Goal: Information Seeking & Learning: Learn about a topic

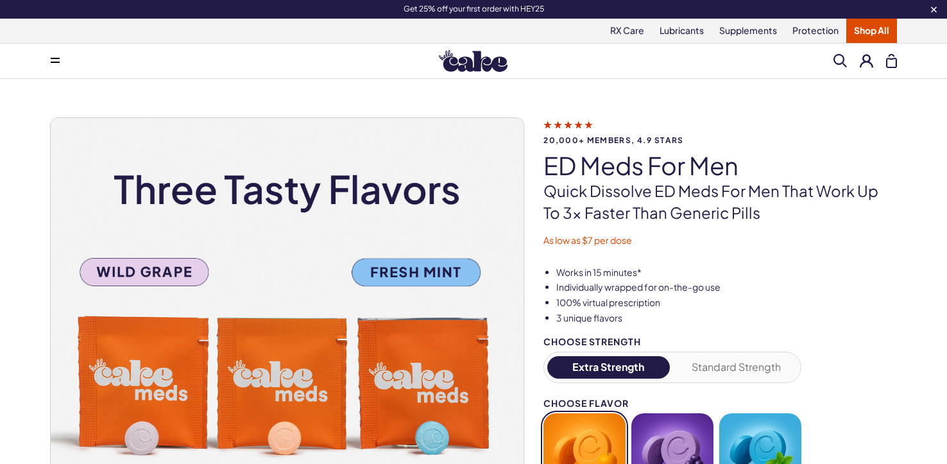
click at [865, 31] on link "Shop All" at bounding box center [871, 31] width 51 height 24
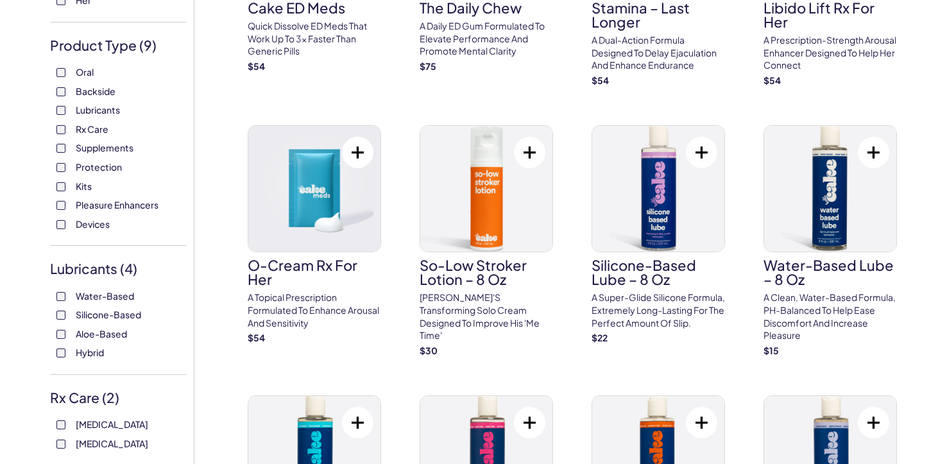
scroll to position [249, 0]
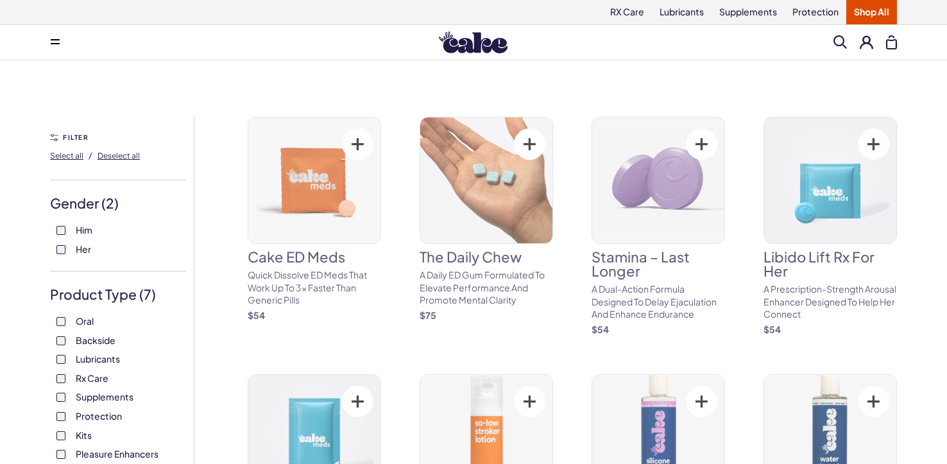
click at [67, 355] on label "Lubricants" at bounding box center [117, 359] width 123 height 13
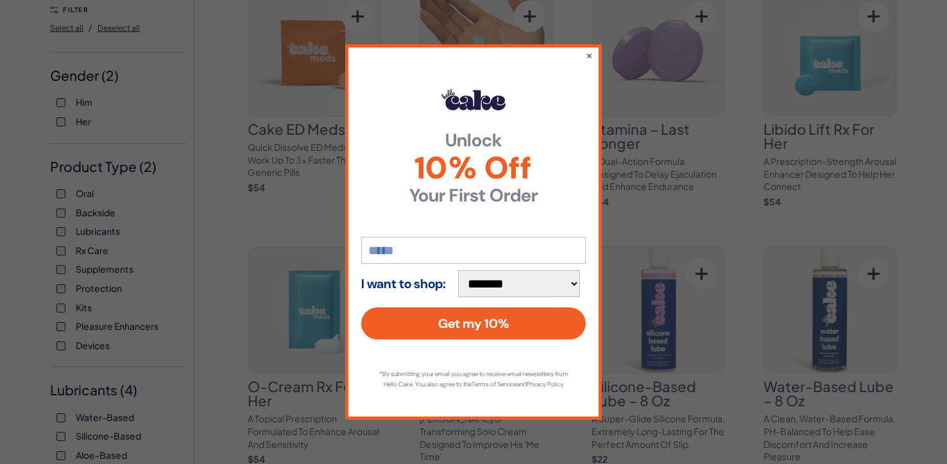
scroll to position [150, 0]
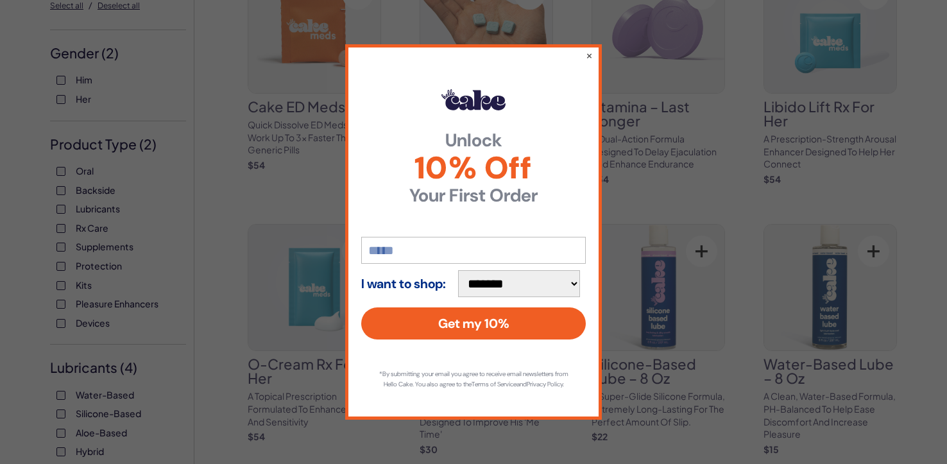
click at [62, 303] on div "**********" at bounding box center [473, 232] width 947 height 464
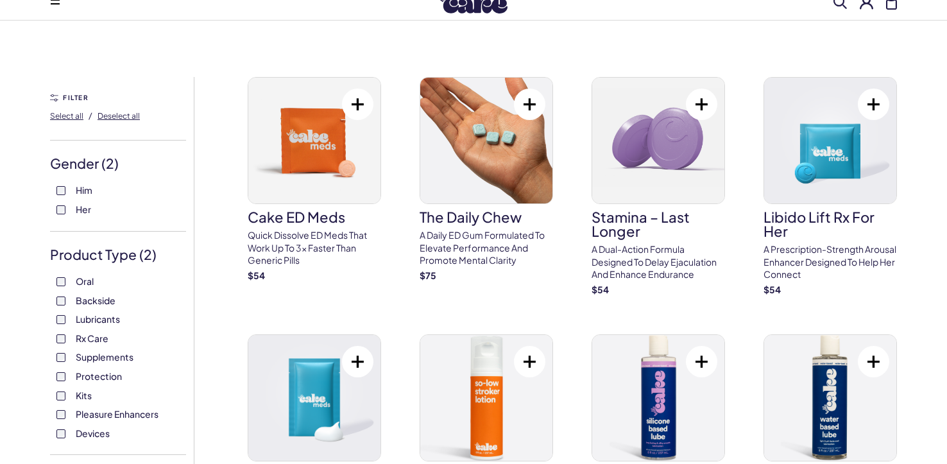
scroll to position [36, 0]
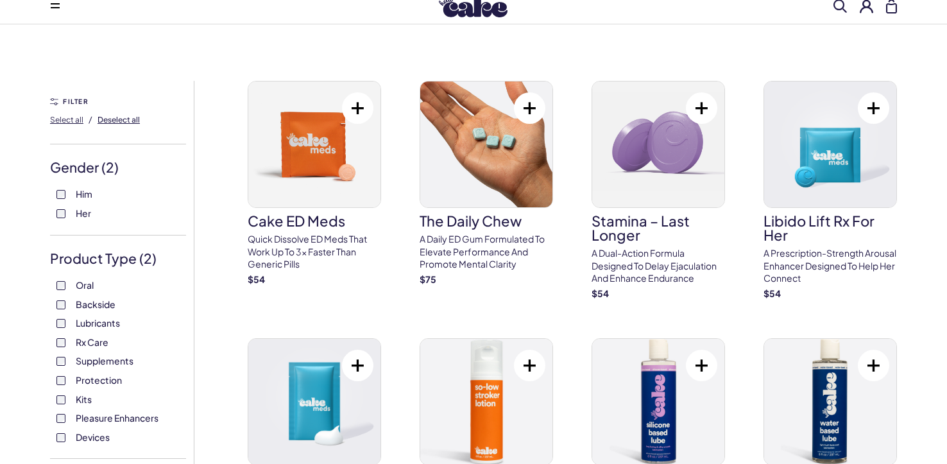
click at [114, 121] on span "Deselect all" at bounding box center [119, 120] width 42 height 10
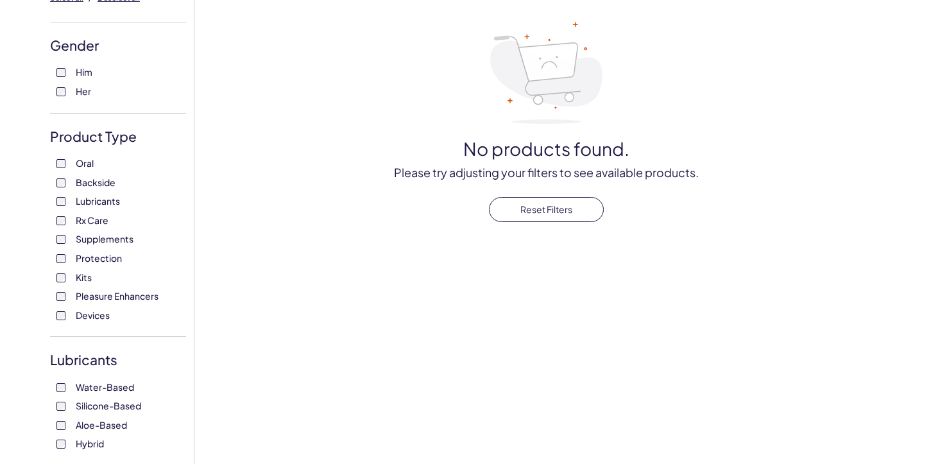
scroll to position [157, 0]
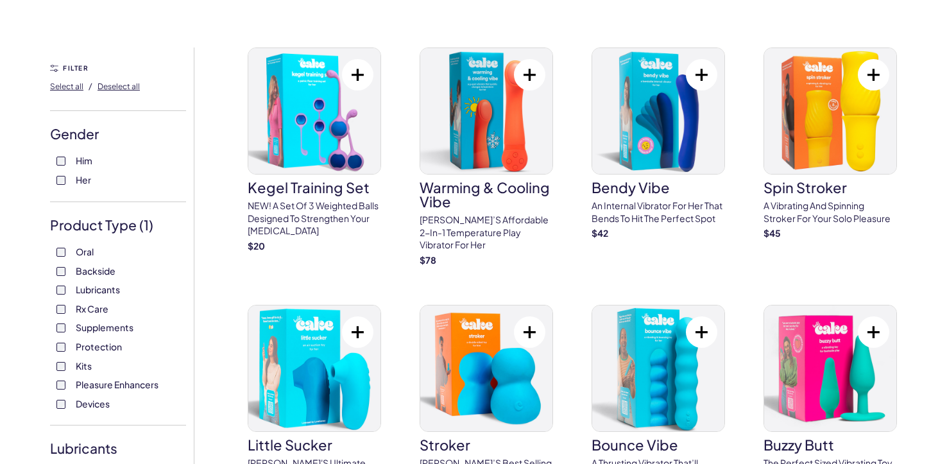
scroll to position [69, 0]
click at [674, 216] on p "An internal vibrator for her that bends to hit the perfect spot" at bounding box center [657, 211] width 133 height 25
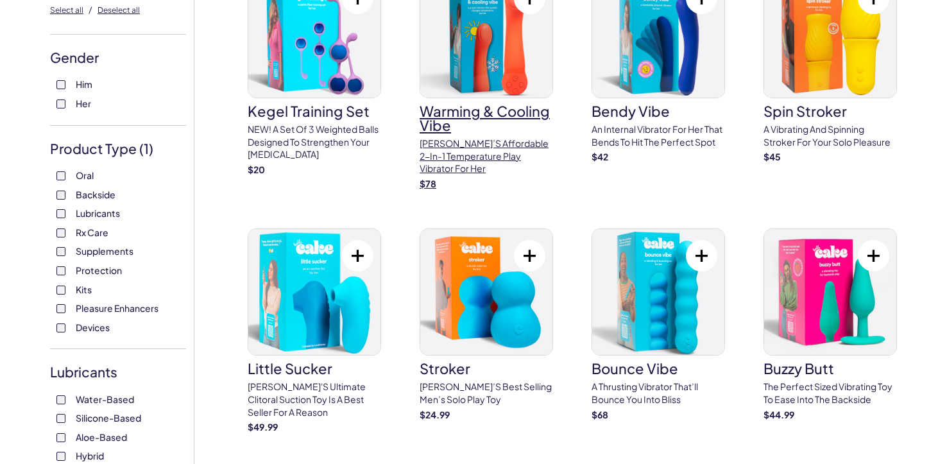
scroll to position [144, 0]
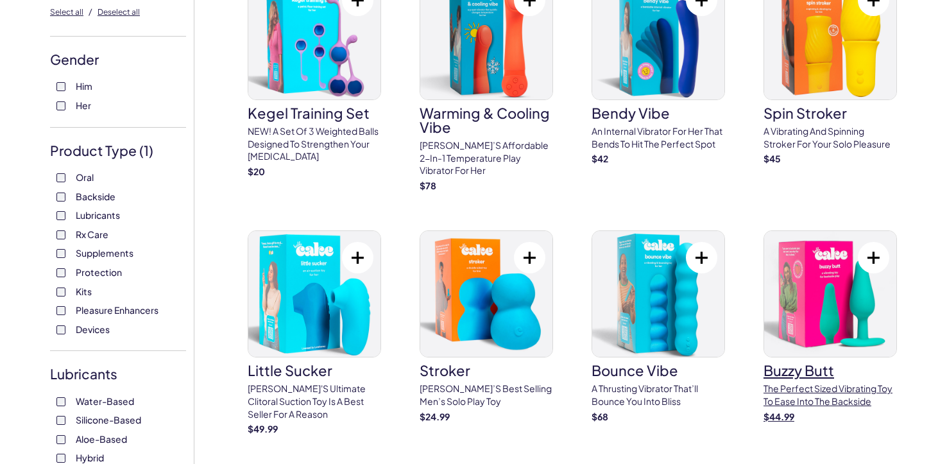
click at [826, 296] on img at bounding box center [830, 294] width 132 height 126
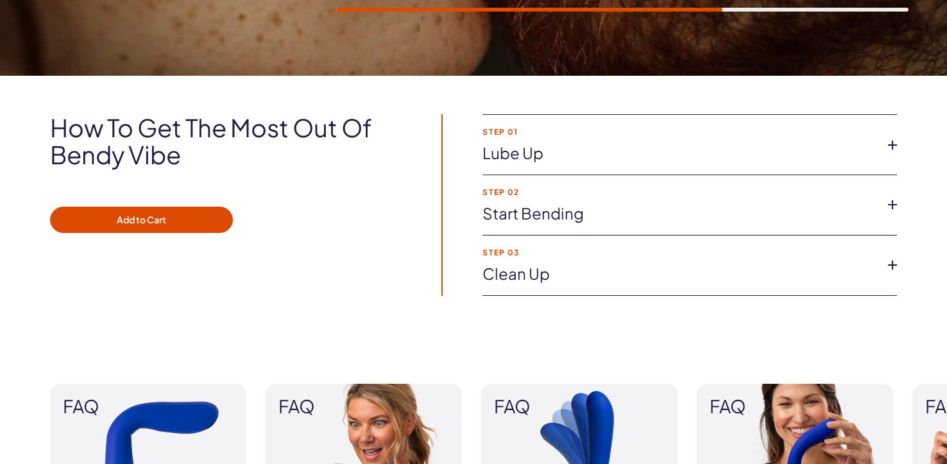
scroll to position [860, 0]
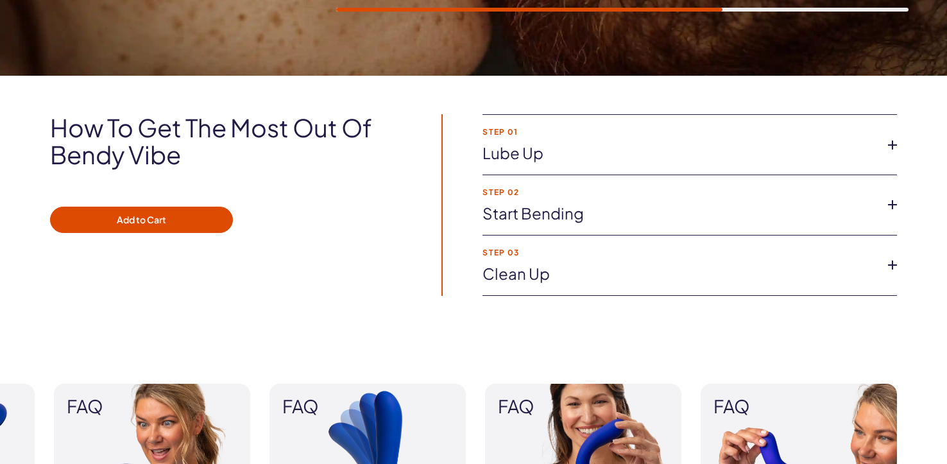
click at [891, 208] on icon at bounding box center [892, 204] width 19 height 19
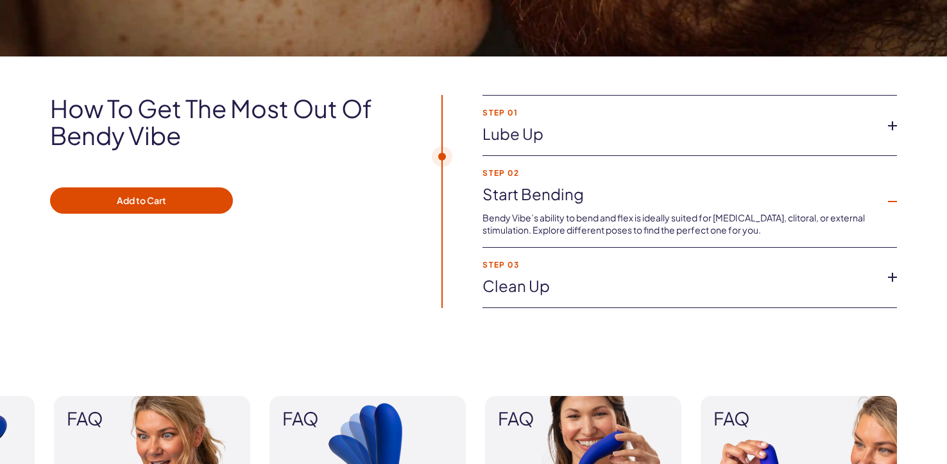
scroll to position [878, 0]
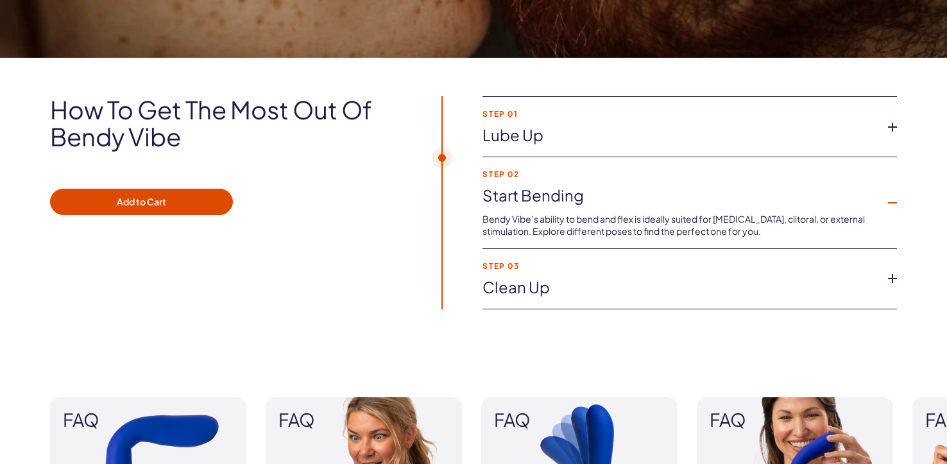
click at [895, 123] on icon at bounding box center [892, 126] width 19 height 19
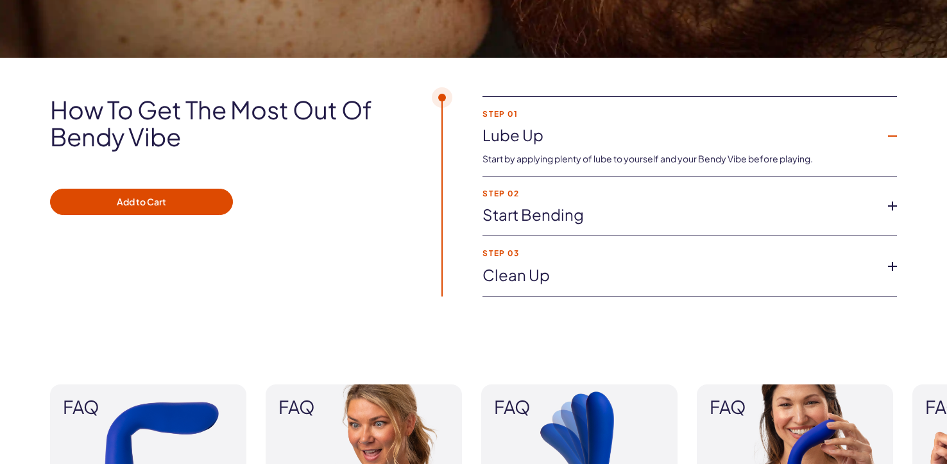
click at [894, 202] on icon at bounding box center [892, 205] width 19 height 19
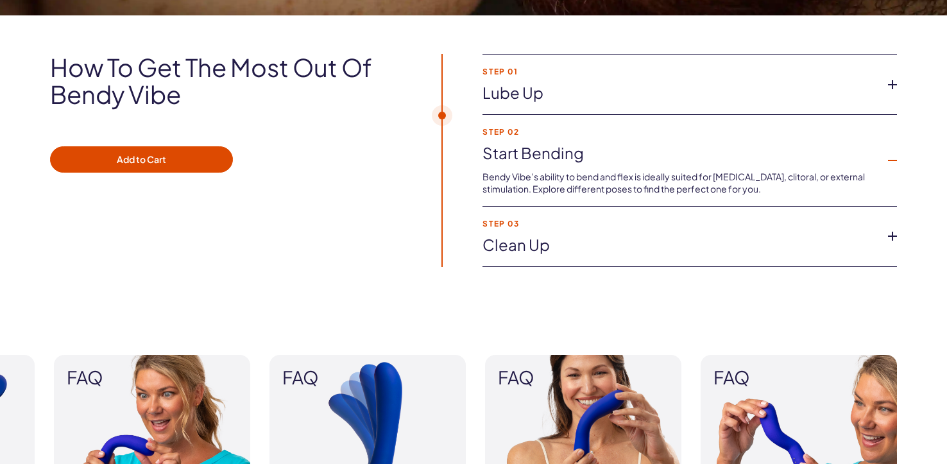
scroll to position [931, 0]
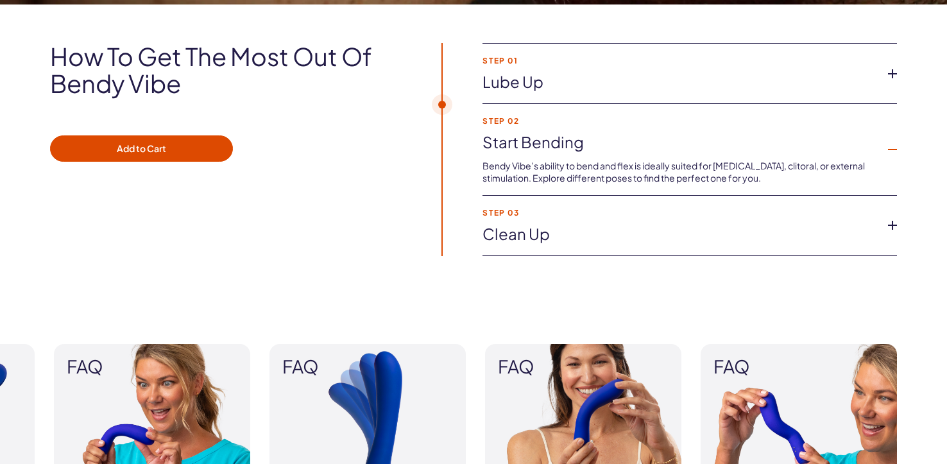
click at [889, 224] on icon at bounding box center [892, 225] width 19 height 19
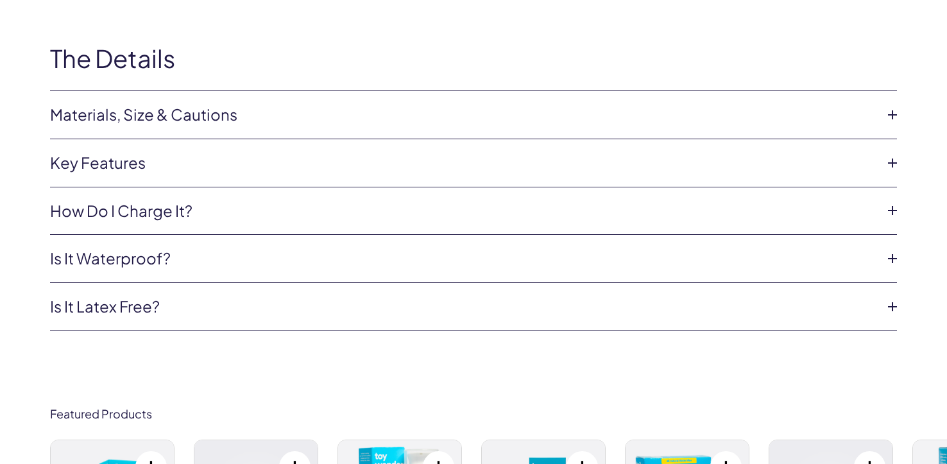
scroll to position [2345, 0]
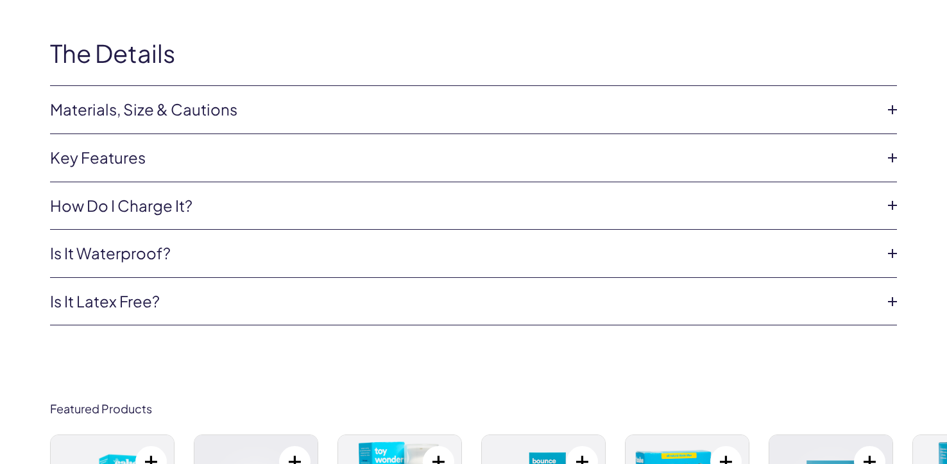
click at [489, 209] on link "How do I charge it?" at bounding box center [463, 206] width 826 height 22
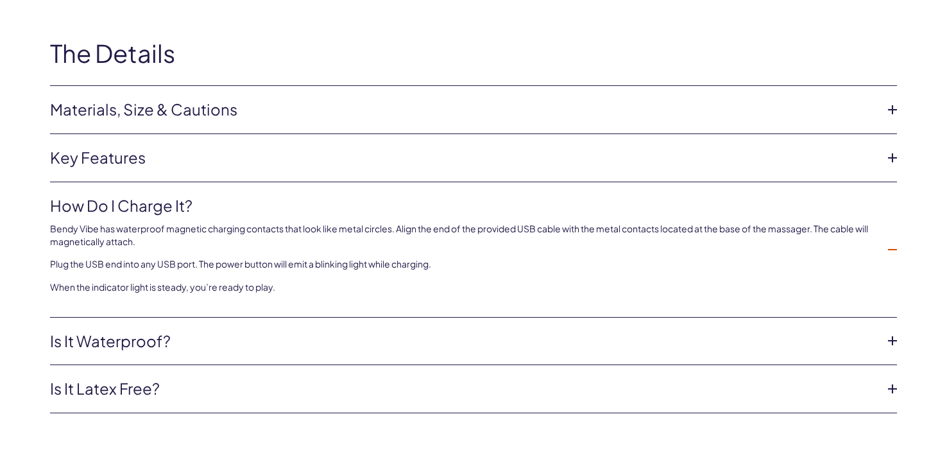
click at [233, 341] on link "Is it waterproof?" at bounding box center [463, 341] width 826 height 22
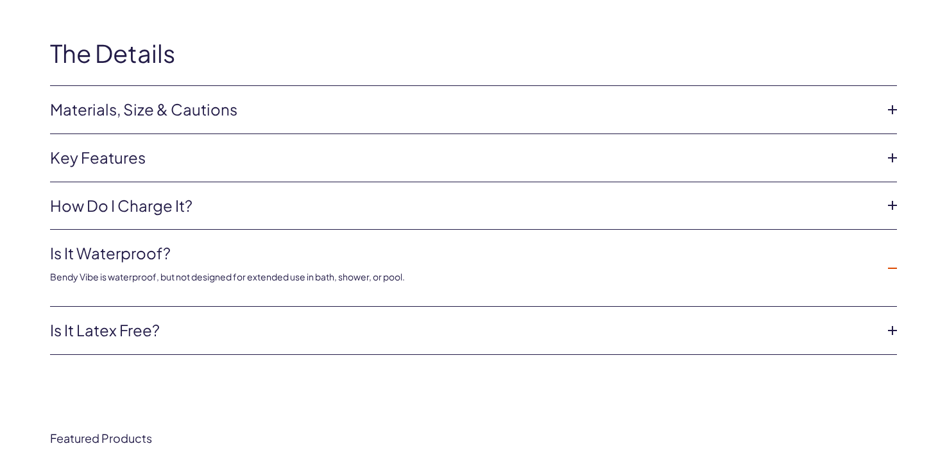
click at [374, 114] on link "Materials, Size & Cautions" at bounding box center [463, 110] width 826 height 22
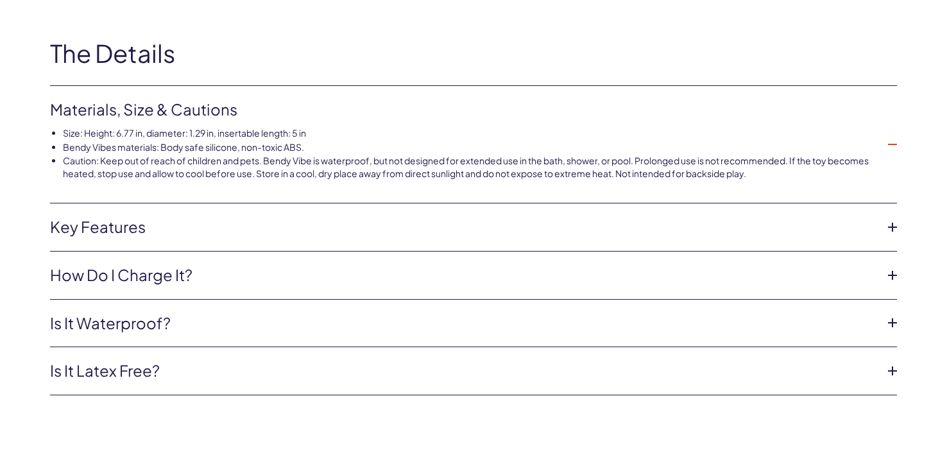
click at [449, 157] on li "Caution: Keep out of reach of children and pets. Bendy Vibe is waterproof, but …" at bounding box center [469, 167] width 813 height 25
click at [500, 235] on li "Key features 10 unique vibrating modes Bends and holds the perfect shape Made w…" at bounding box center [473, 227] width 847 height 48
click at [499, 230] on link "Key features" at bounding box center [463, 227] width 826 height 22
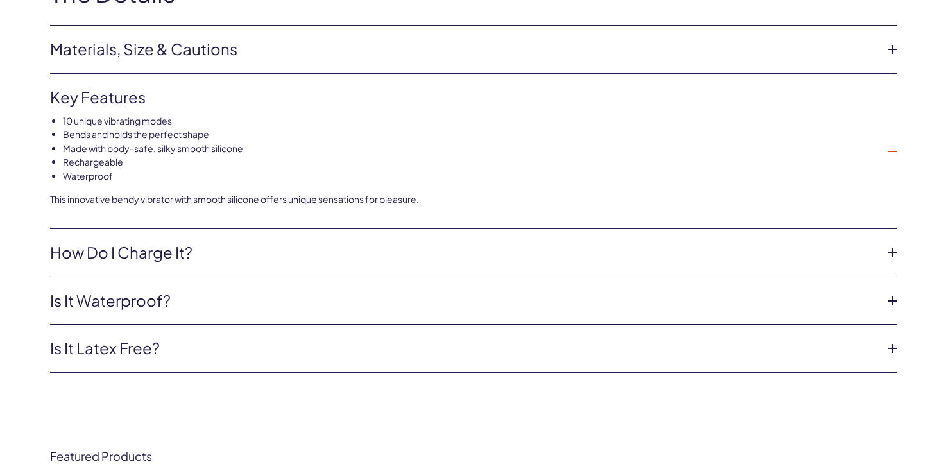
scroll to position [2404, 0]
click at [386, 351] on link "Is it latex free?" at bounding box center [463, 350] width 826 height 22
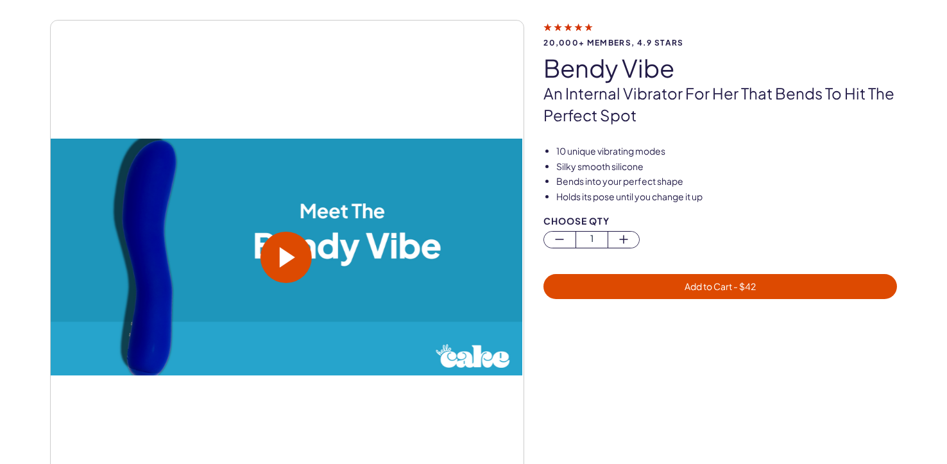
scroll to position [0, 0]
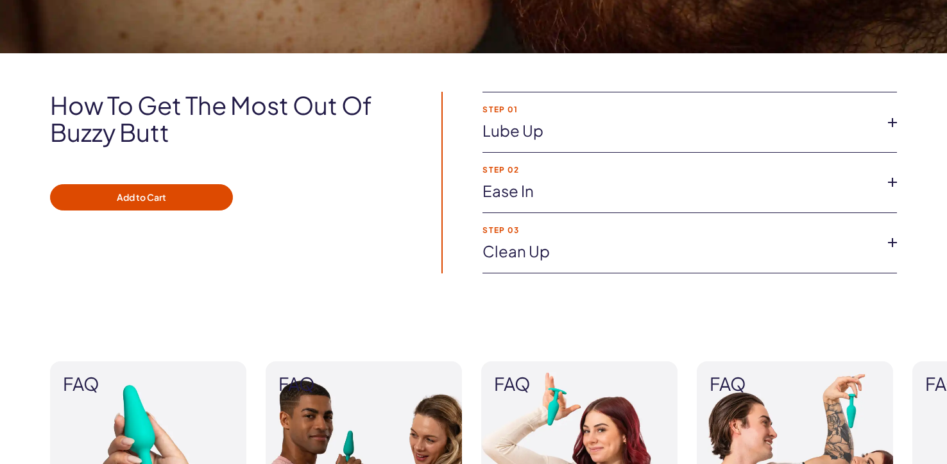
scroll to position [881, 0]
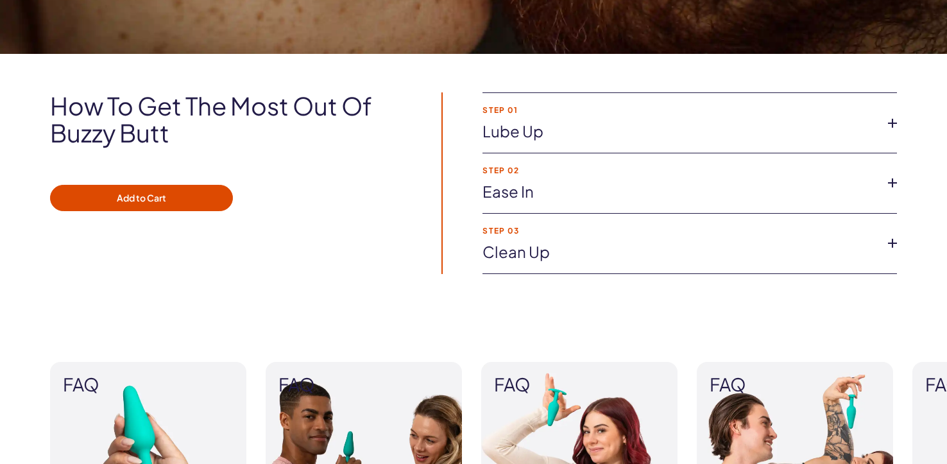
click at [597, 193] on link "Ease in" at bounding box center [679, 192] width 394 height 22
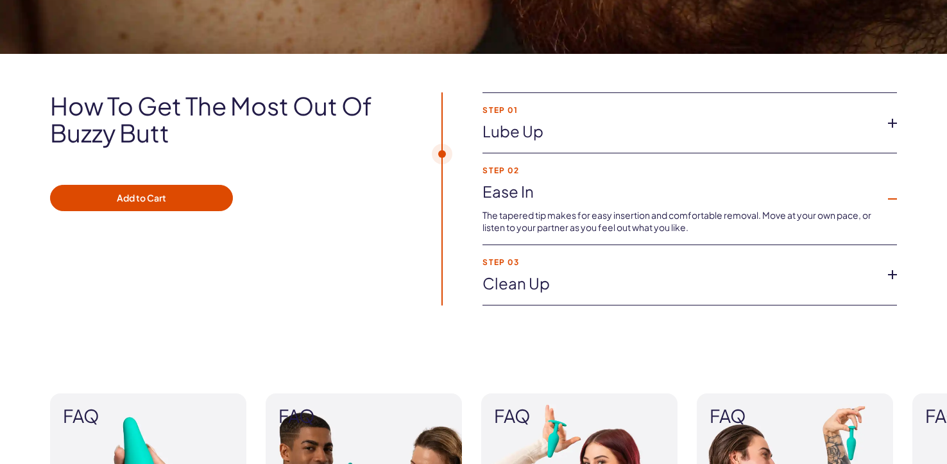
click at [618, 139] on link "Lube up" at bounding box center [679, 132] width 394 height 22
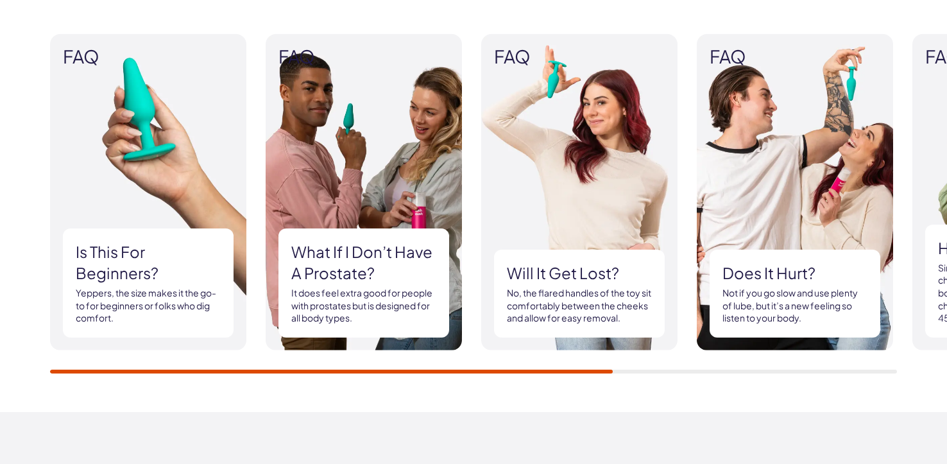
scroll to position [1242, 0]
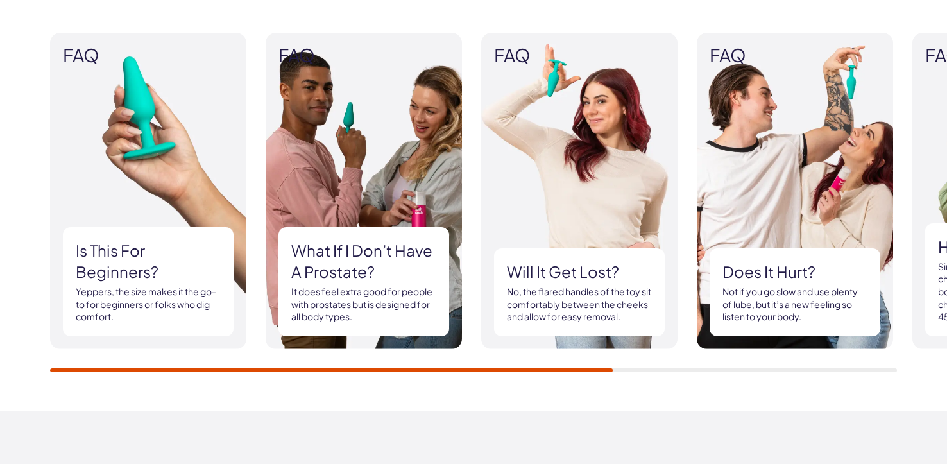
click at [572, 206] on img at bounding box center [579, 191] width 196 height 316
click at [464, 353] on div "FAQ Is this for beginners? Yeppers, the size makes it the go-to for beginners o…" at bounding box center [473, 202] width 847 height 339
click at [119, 260] on h3 "Is this for beginners?" at bounding box center [148, 261] width 145 height 43
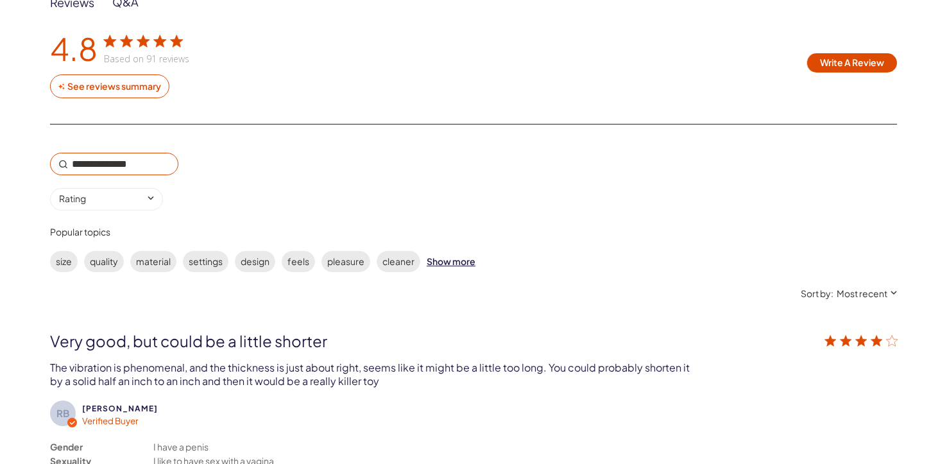
scroll to position [2119, 0]
click at [67, 257] on label "size" at bounding box center [64, 260] width 28 height 21
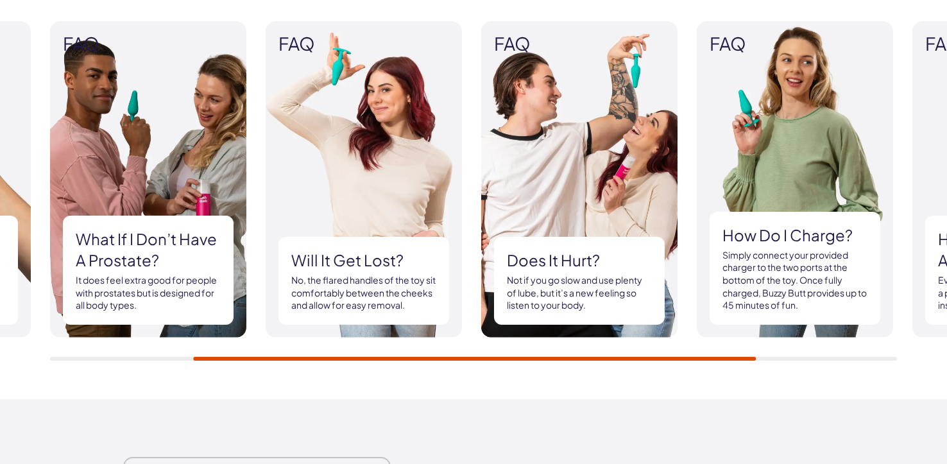
scroll to position [1300, 0]
